Goal: Task Accomplishment & Management: Use online tool/utility

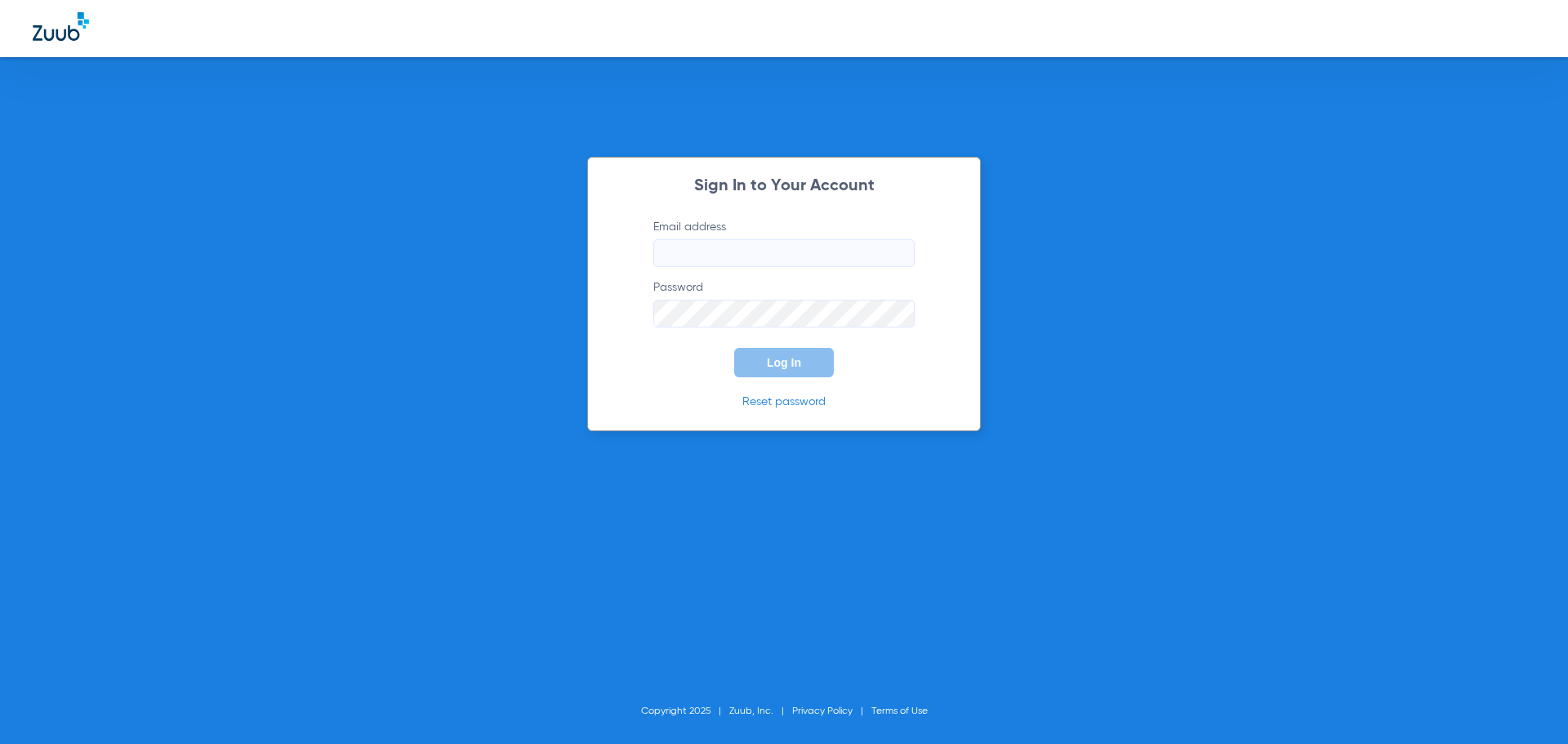
type input "[EMAIL_ADDRESS][DOMAIN_NAME]"
click at [770, 366] on span "Log In" at bounding box center [784, 363] width 34 height 13
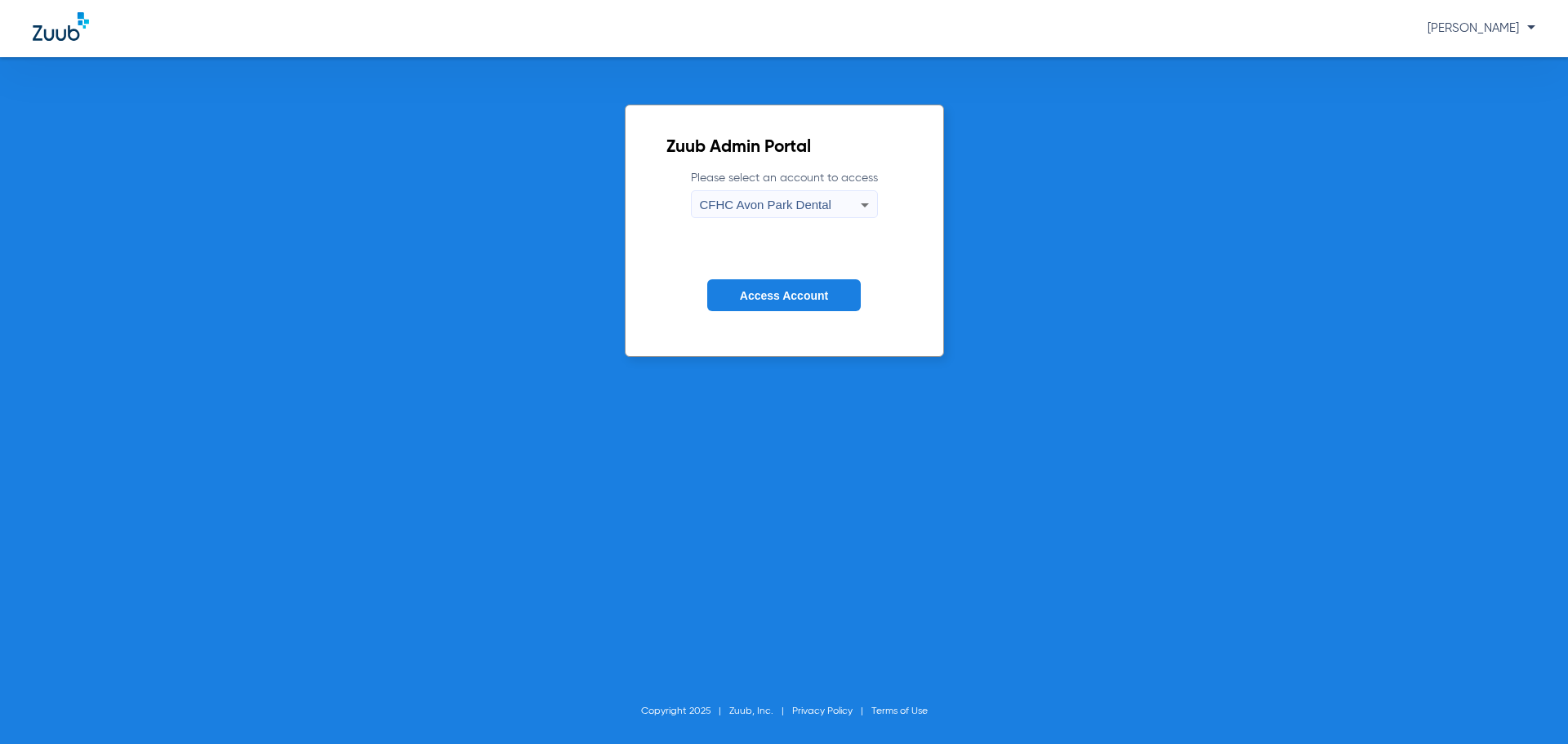
click at [857, 200] on icon at bounding box center [864, 204] width 19 height 19
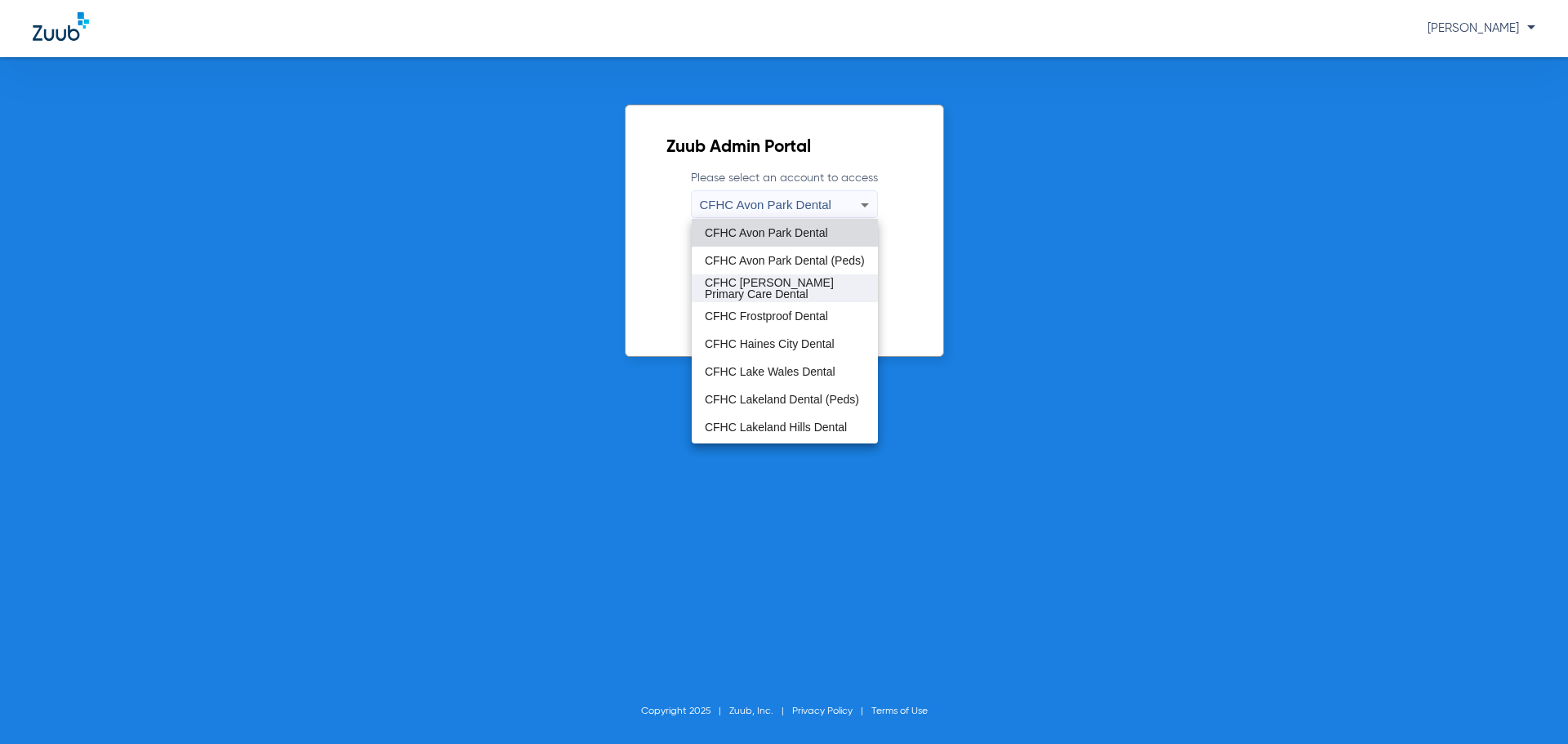
click at [792, 284] on span "CFHC [PERSON_NAME] Primary Care Dental" at bounding box center [784, 288] width 160 height 23
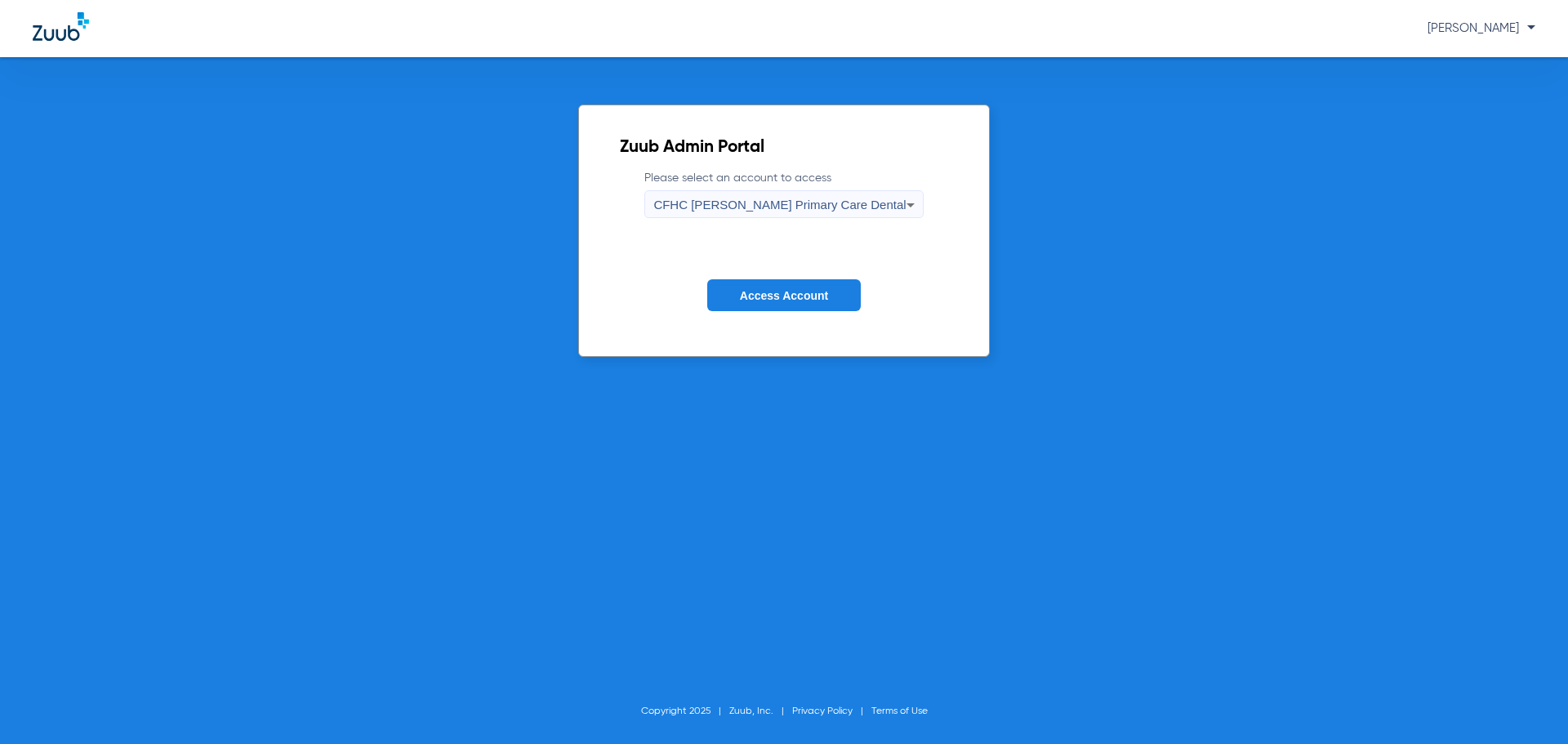
click at [791, 296] on span "Access Account" at bounding box center [784, 295] width 88 height 13
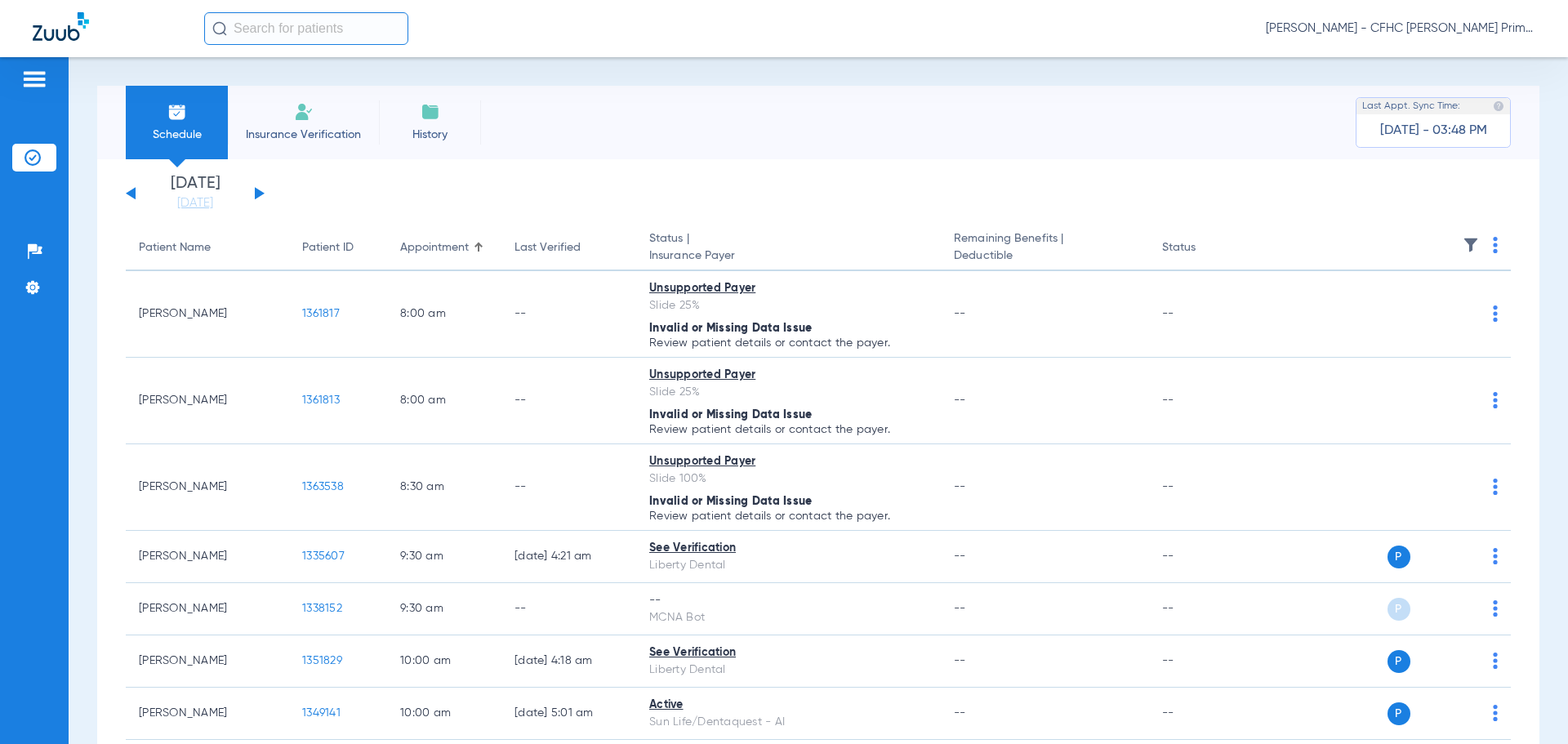
click at [249, 190] on div "[DATE] [DATE] [DATE] [DATE] [DATE] [DATE] [DATE] [DATE] [DATE] [DATE] [DATE] [D…" at bounding box center [194, 193] width 138 height 36
click at [258, 191] on button at bounding box center [259, 192] width 10 height 12
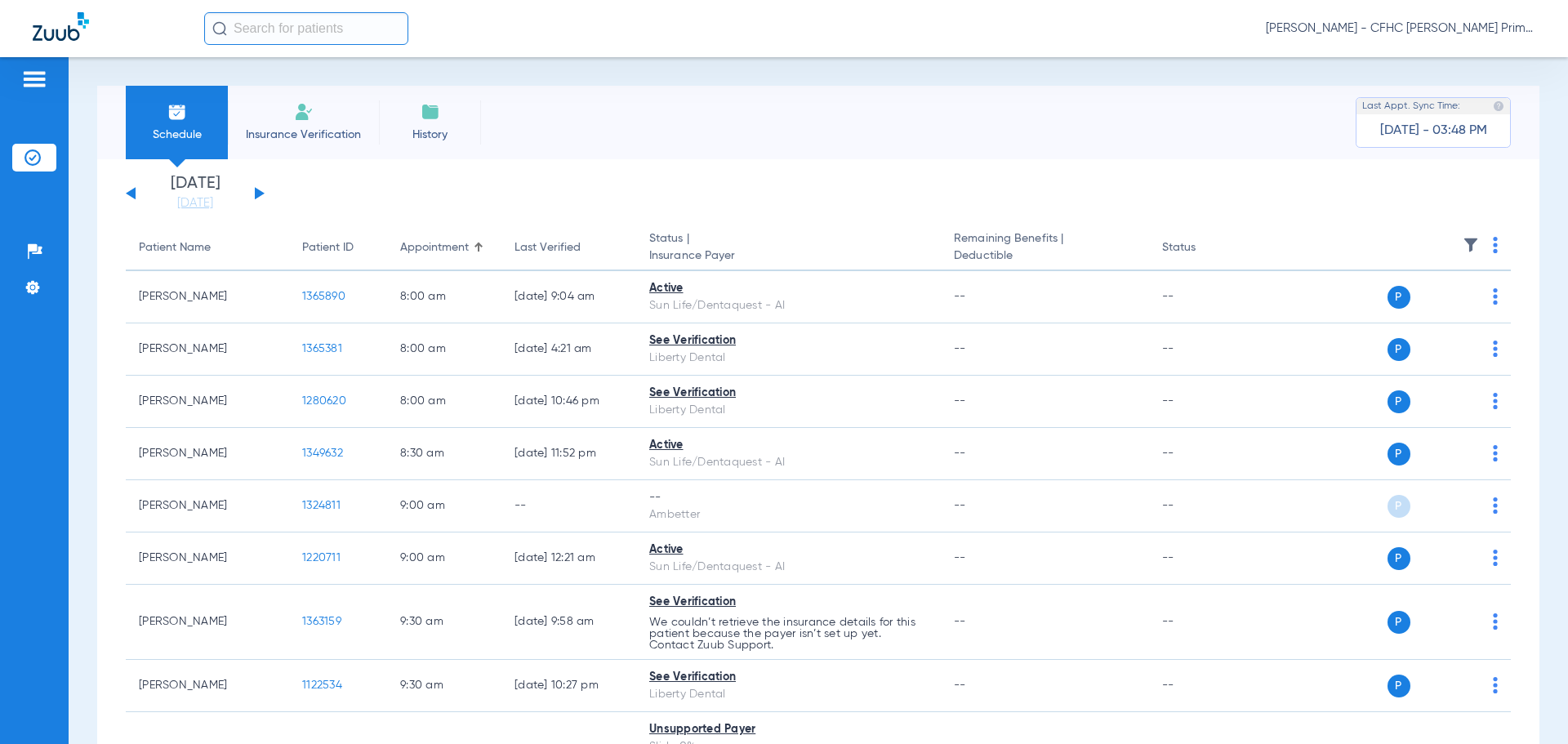
click at [258, 192] on button at bounding box center [259, 192] width 10 height 12
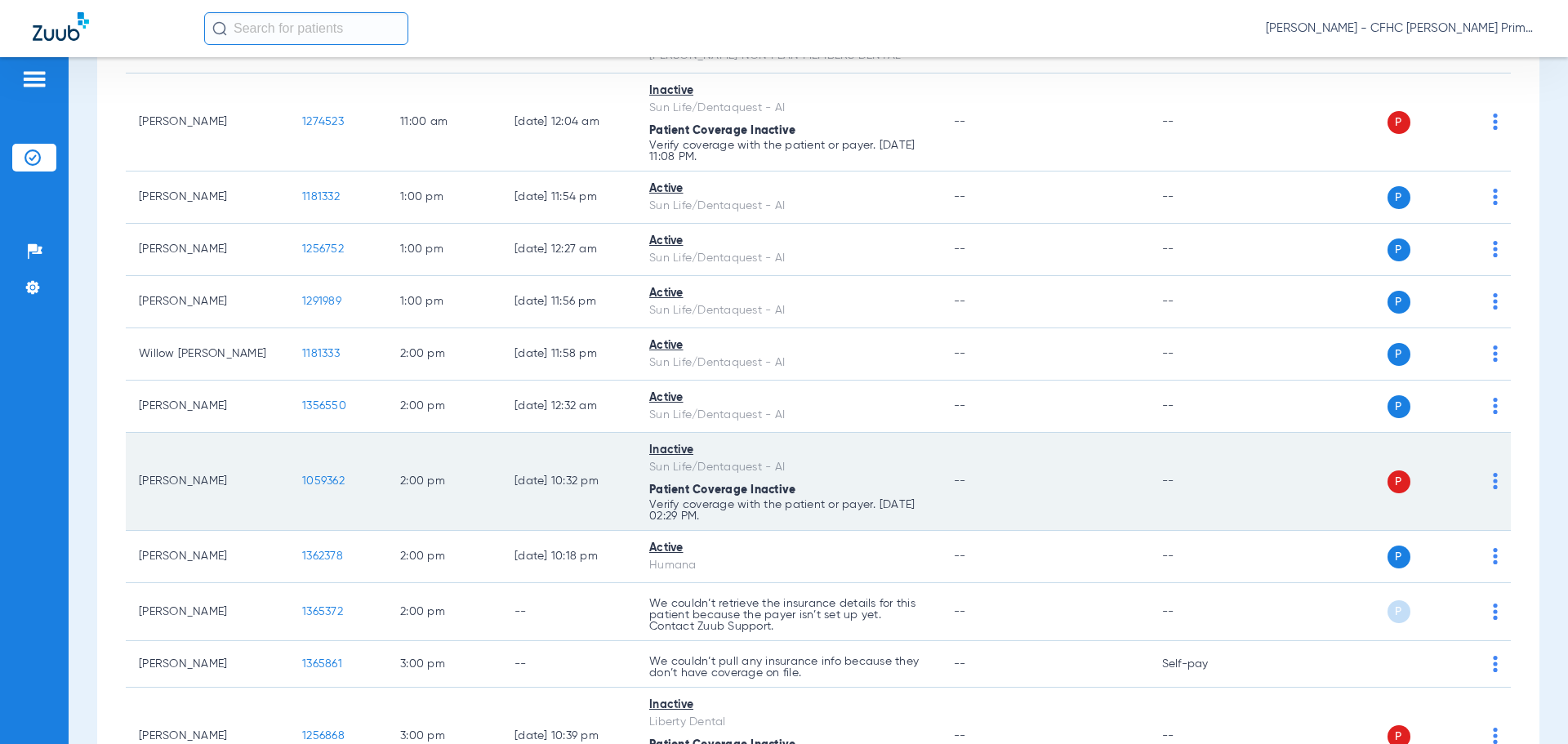
scroll to position [1113, 0]
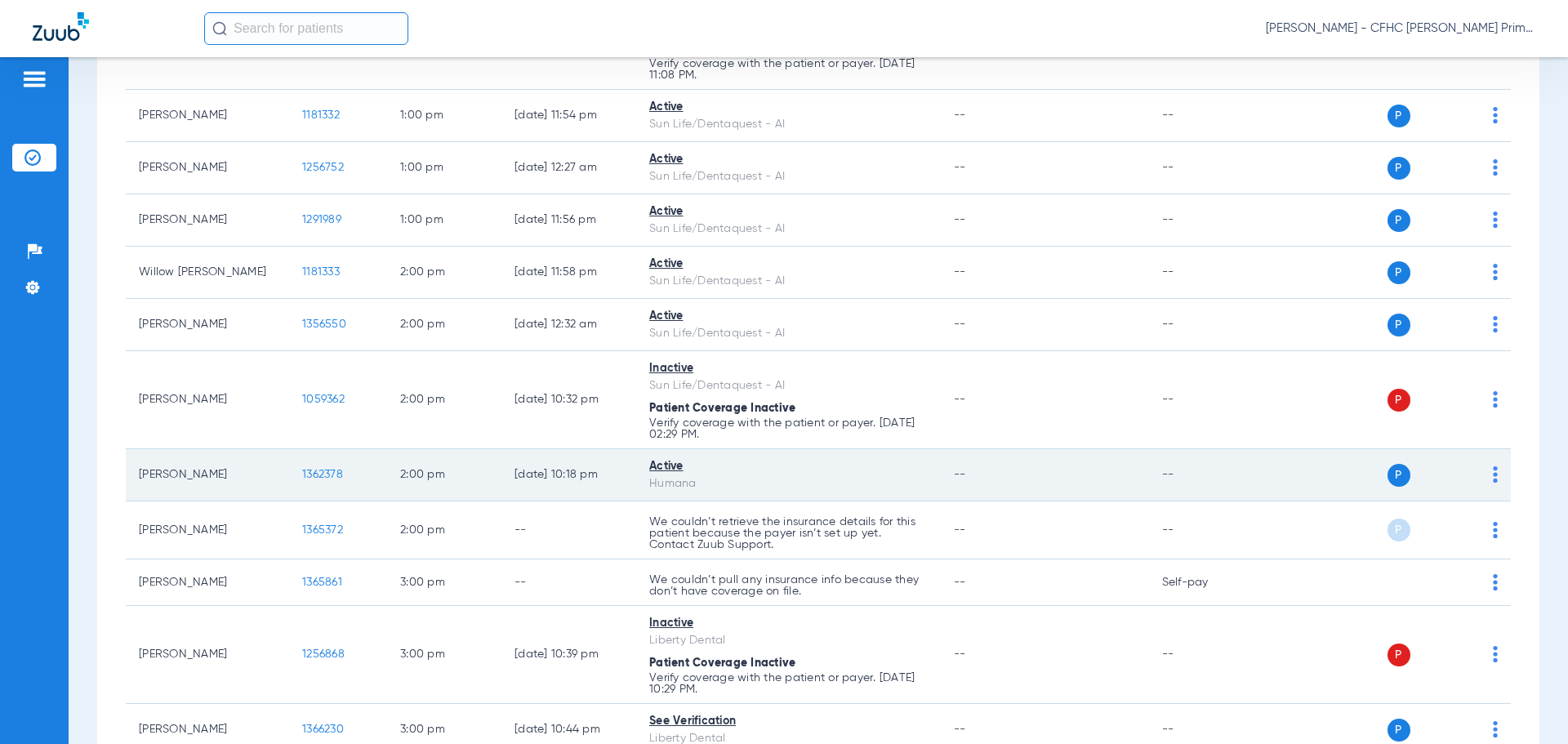
click at [317, 479] on span "1362378" at bounding box center [323, 474] width 41 height 11
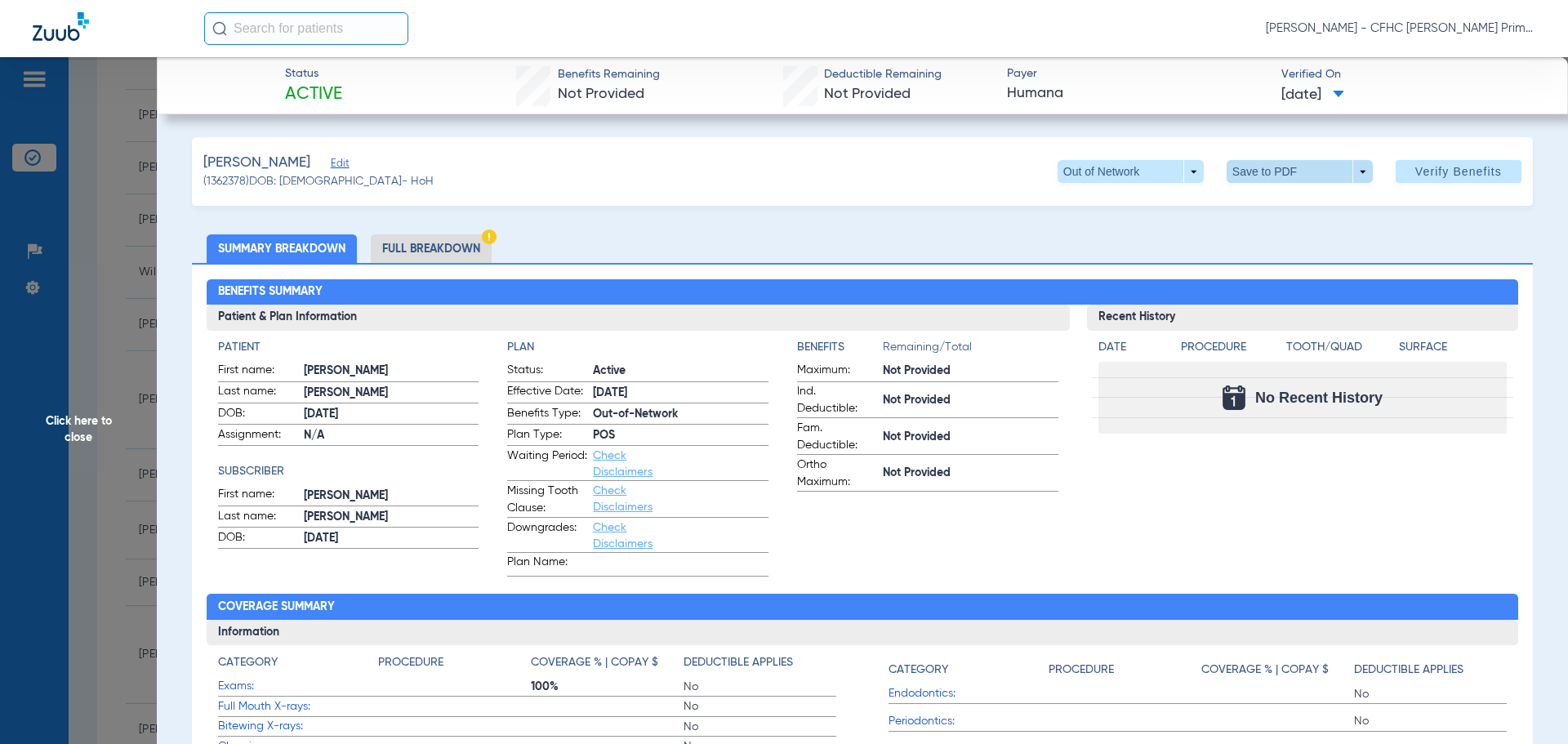
click at [1250, 168] on span at bounding box center [1299, 171] width 146 height 23
click at [1291, 206] on span "Save to PDF" at bounding box center [1293, 204] width 64 height 11
